Goal: Information Seeking & Learning: Find specific fact

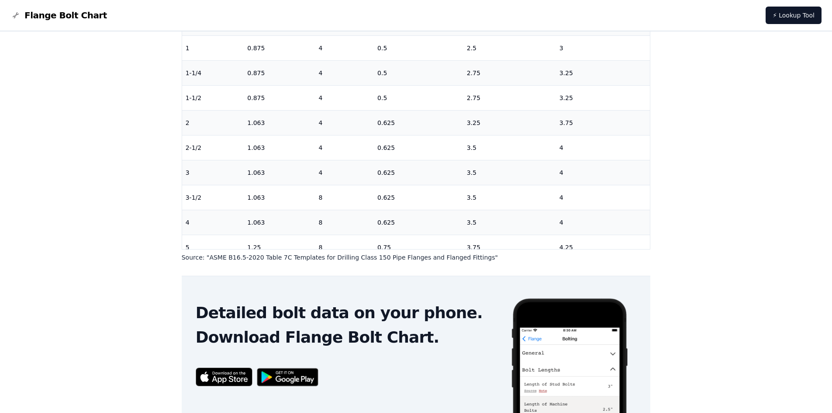
scroll to position [102, 0]
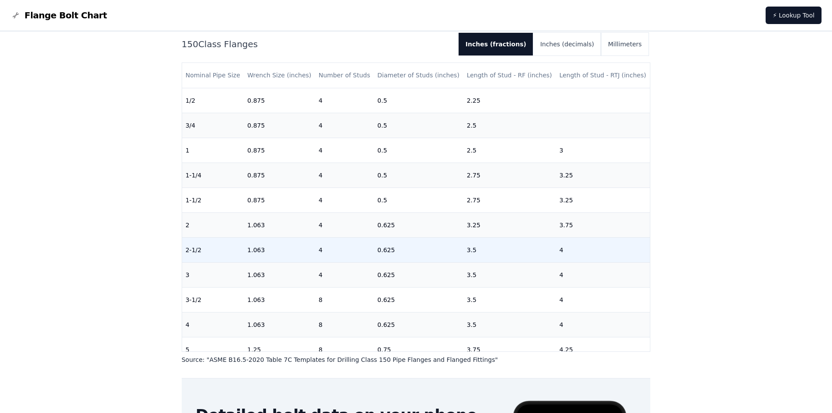
click at [270, 244] on td "1.063" at bounding box center [279, 249] width 71 height 25
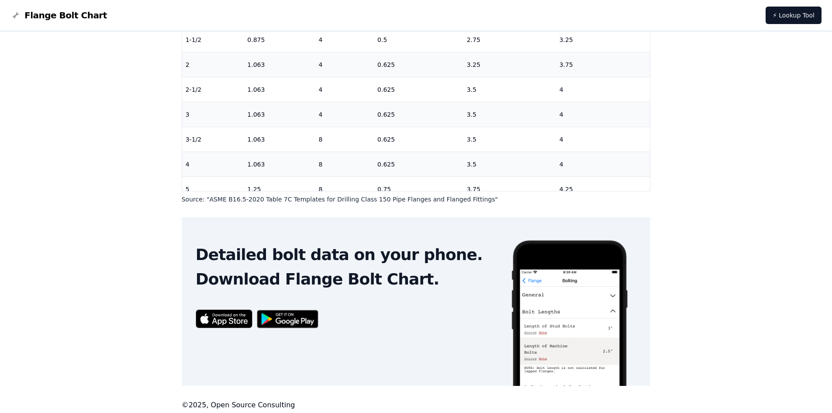
scroll to position [266, 0]
